Goal: Navigation & Orientation: Understand site structure

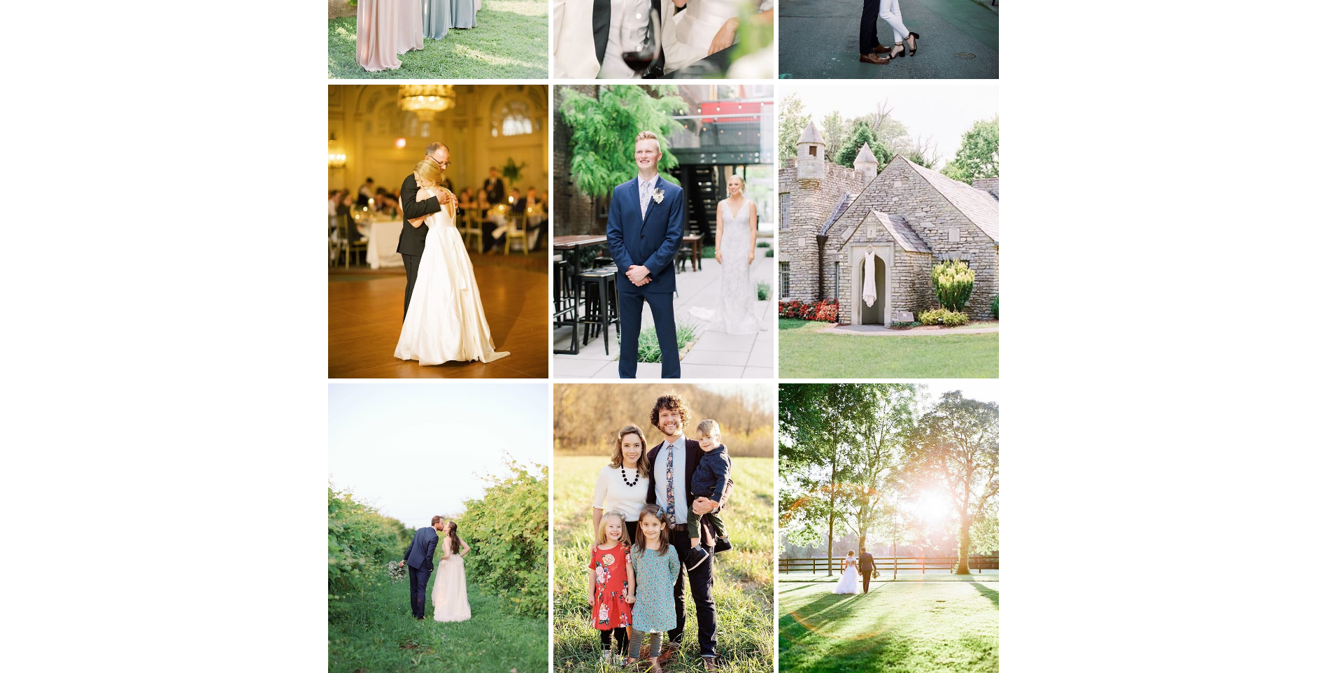
scroll to position [5713, 0]
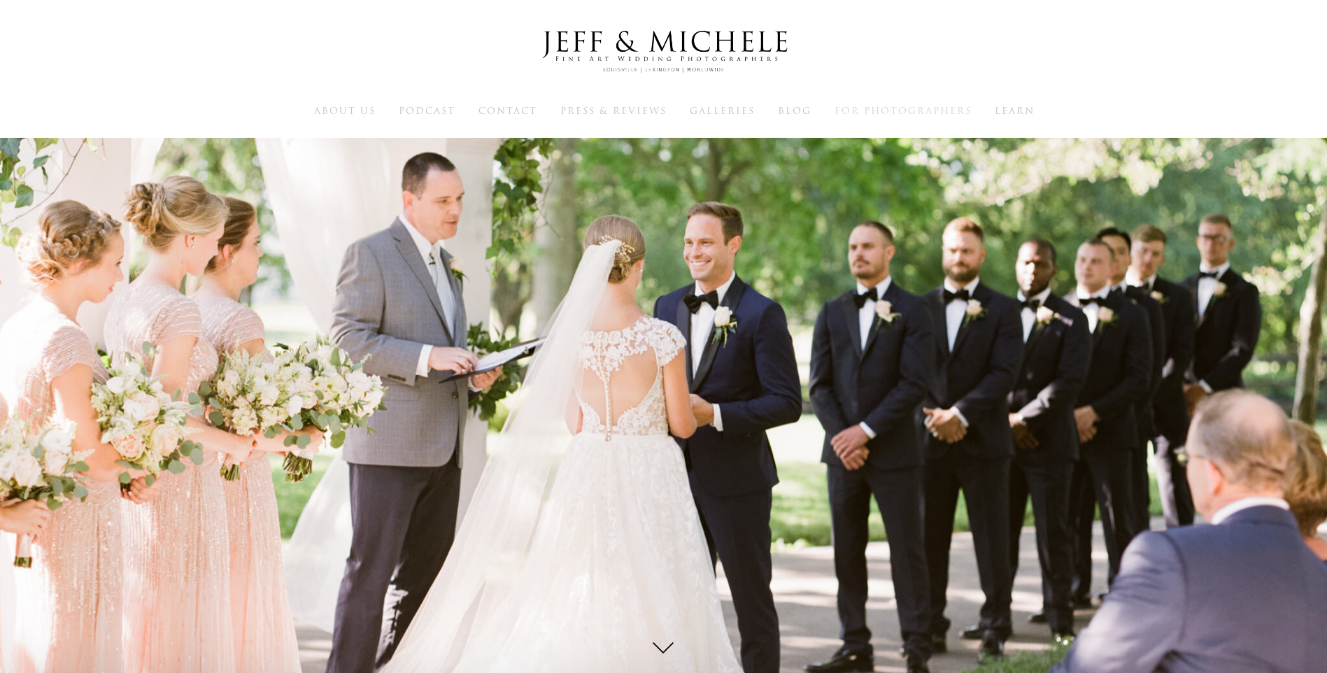
click at [895, 113] on span "For Photographers" at bounding box center [903, 110] width 137 height 13
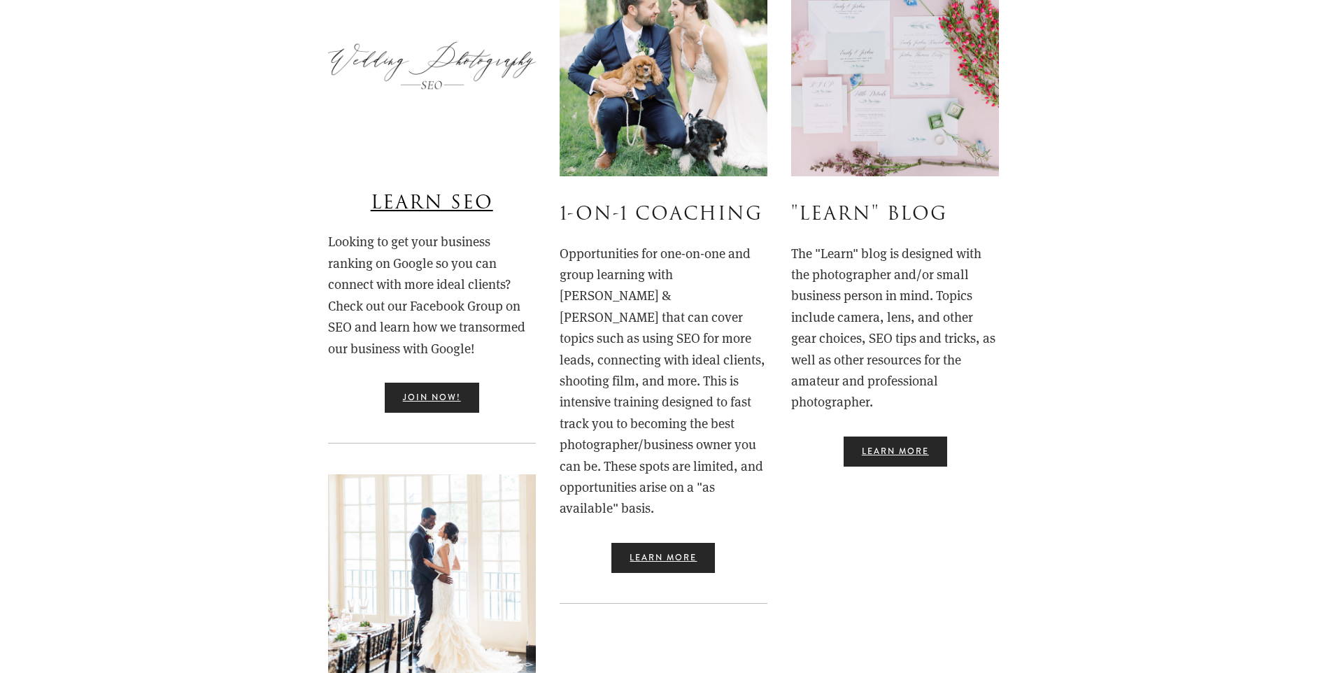
scroll to position [466, 0]
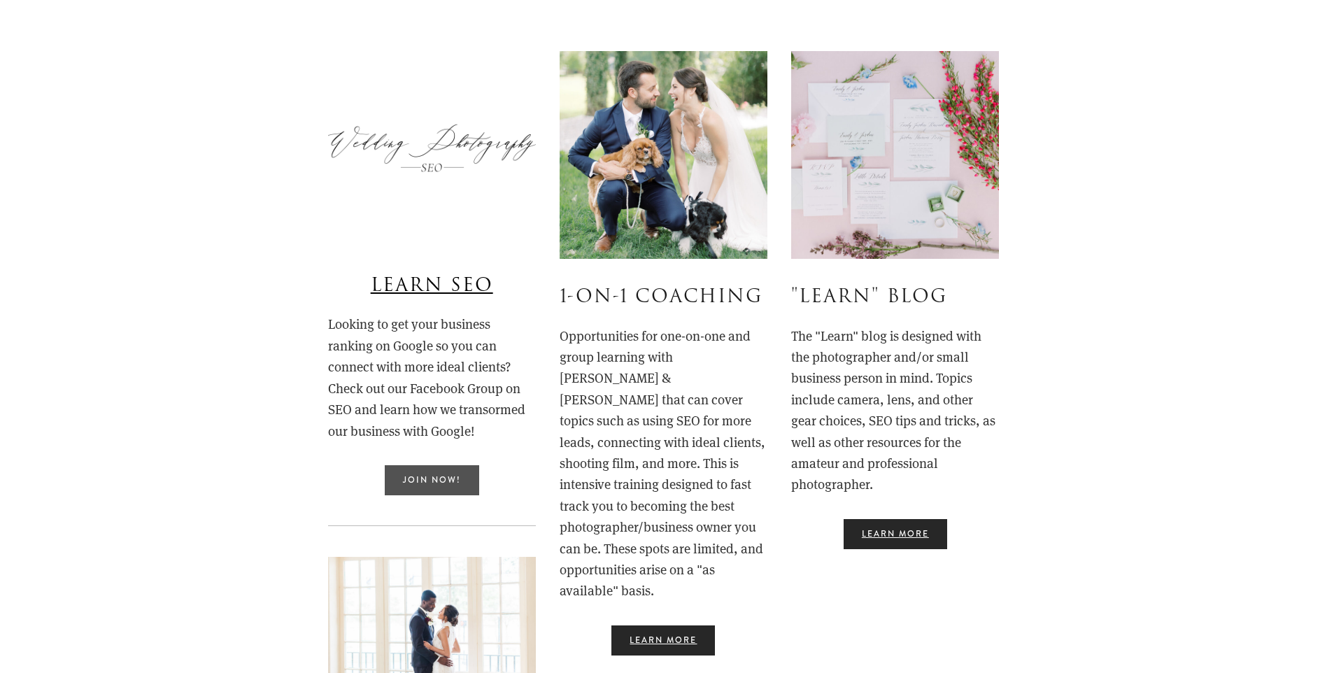
click at [404, 484] on link "Join Now!" at bounding box center [432, 480] width 94 height 30
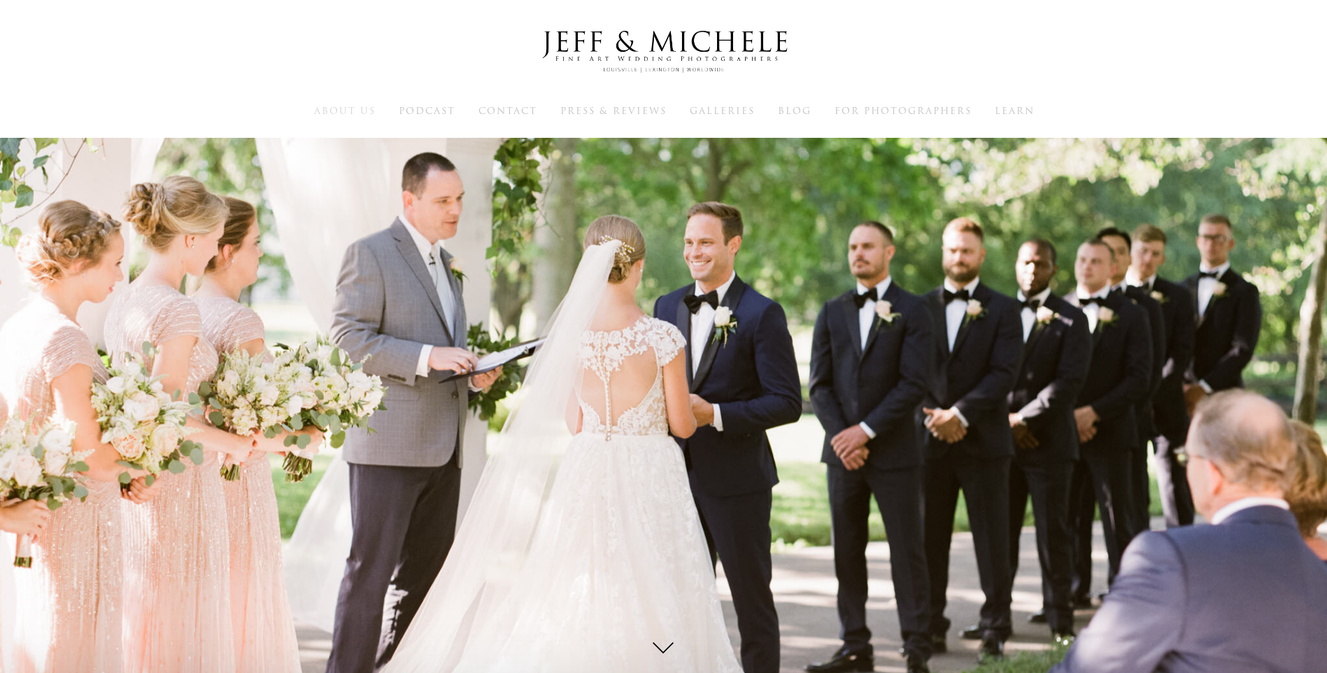
click at [332, 111] on span "About Us" at bounding box center [345, 110] width 62 height 13
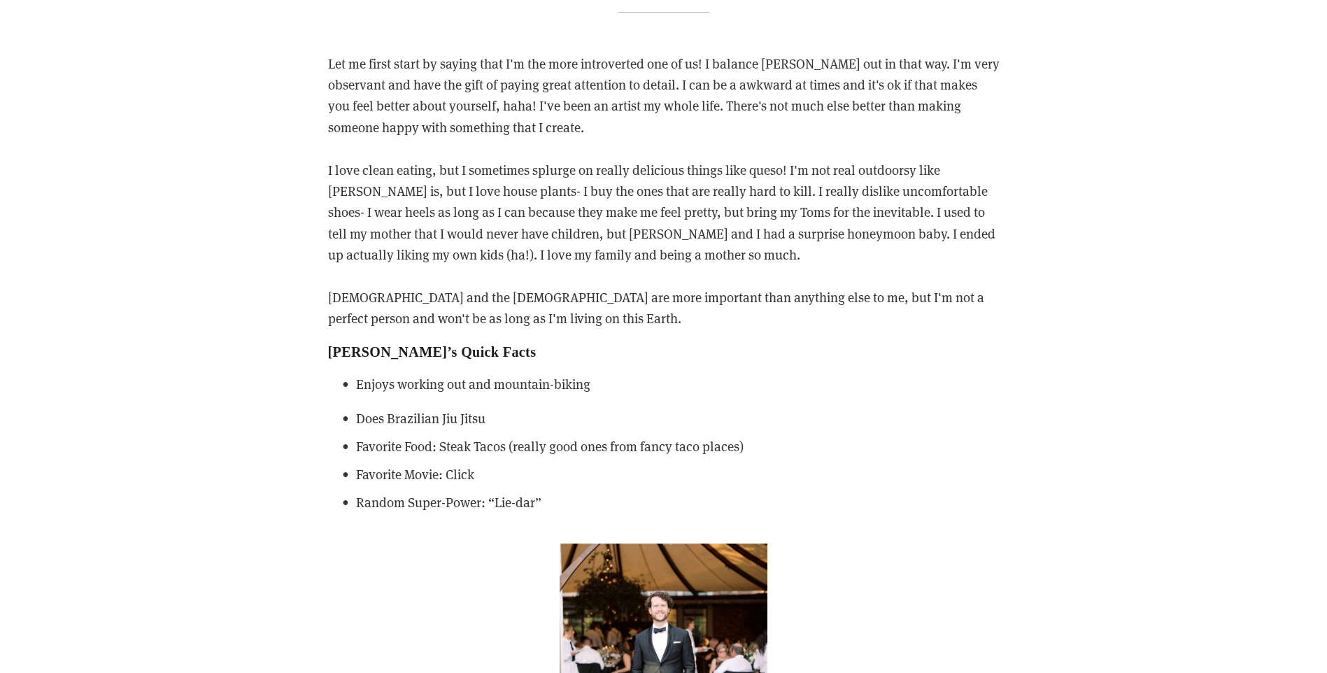
scroll to position [1282, 0]
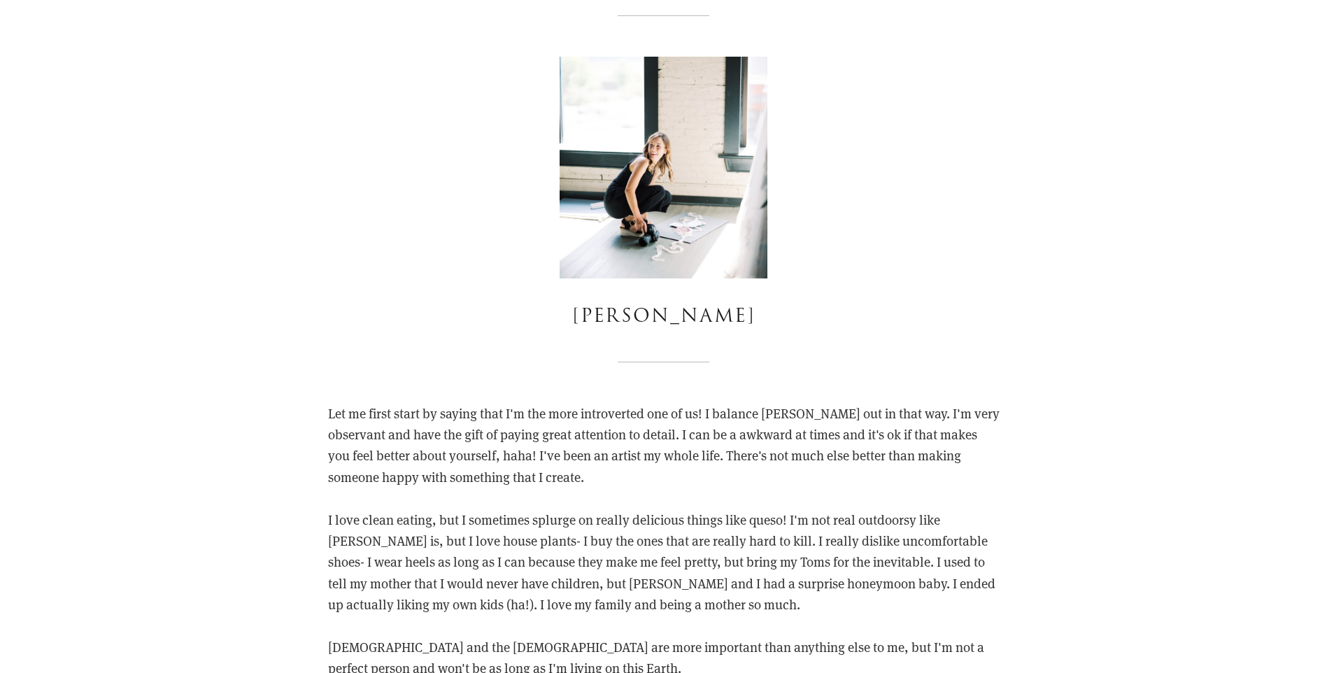
drag, startPoint x: 527, startPoint y: 313, endPoint x: 821, endPoint y: 318, distance: 293.2
click at [821, 318] on h3 "Michele Armstrong" at bounding box center [664, 316] width 672 height 29
drag, startPoint x: 821, startPoint y: 318, endPoint x: 754, endPoint y: 316, distance: 66.5
copy h3 "Michele Armstrong"
